Goal: Find specific page/section: Find specific page/section

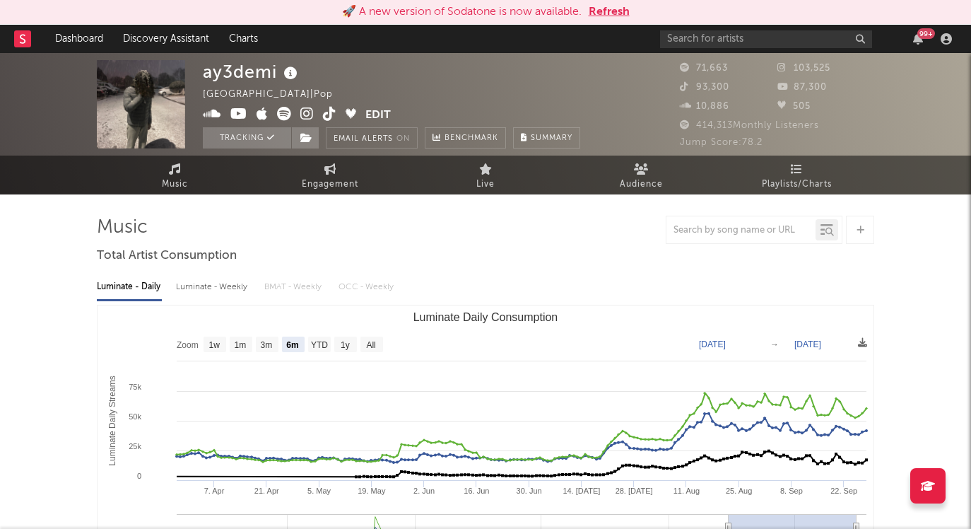
select select "6m"
click at [73, 40] on link "Dashboard" at bounding box center [79, 39] width 68 height 28
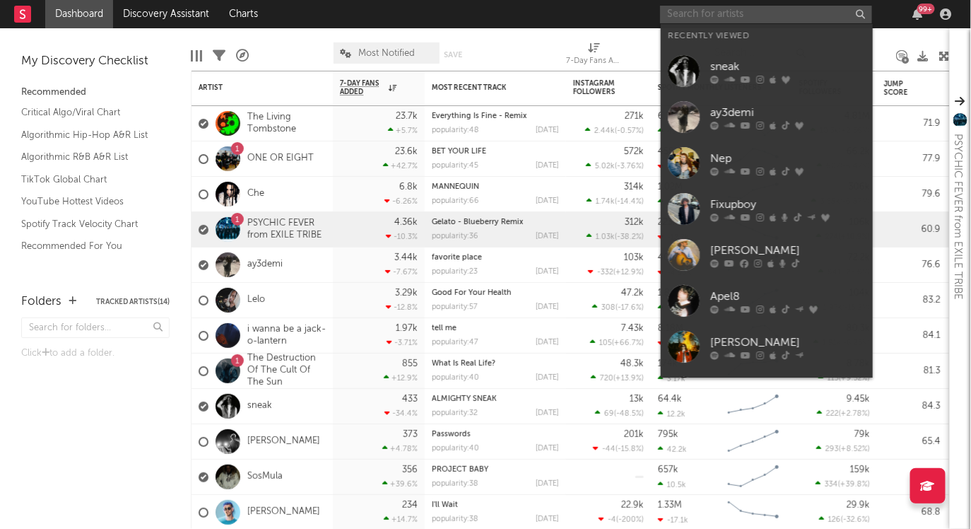
click at [751, 17] on input "text" at bounding box center [766, 15] width 212 height 18
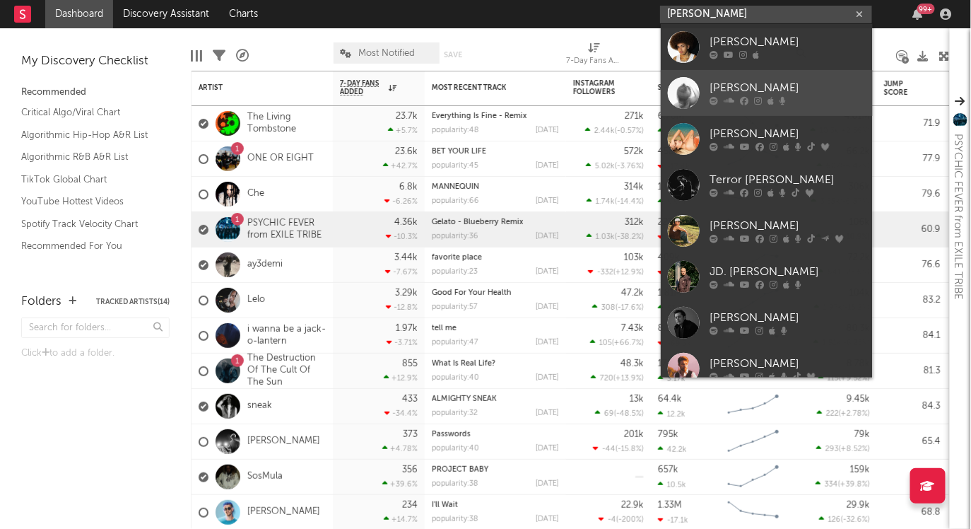
type input "reid"
click at [719, 81] on div "Reid" at bounding box center [787, 88] width 155 height 17
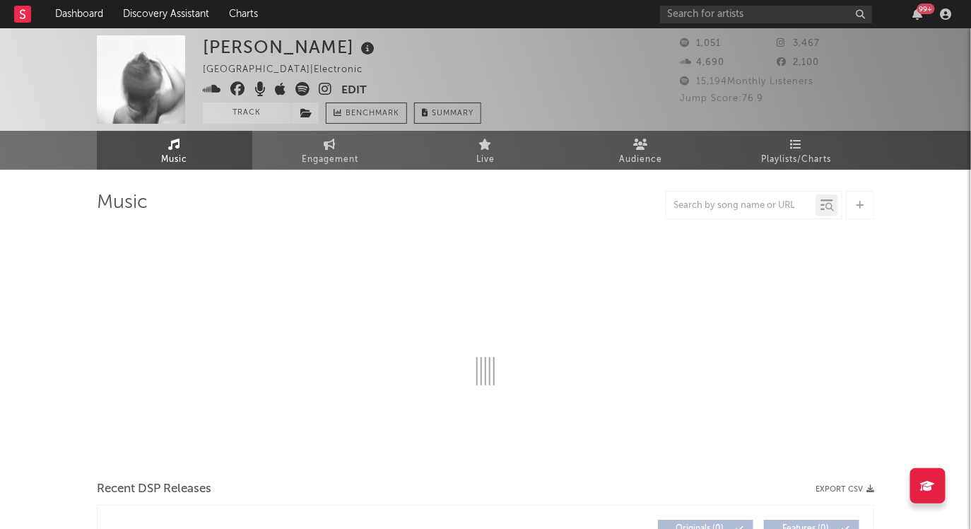
select select "1w"
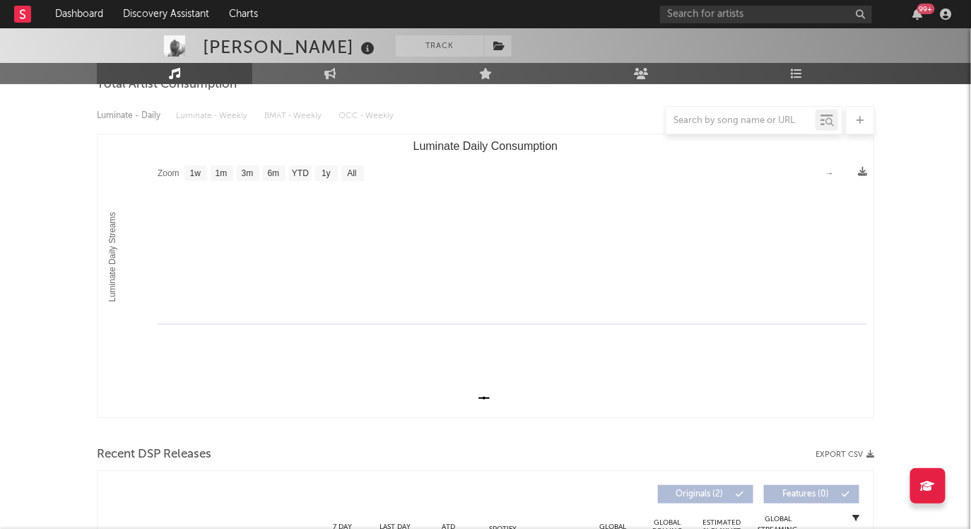
scroll to position [148, 0]
